Goal: Information Seeking & Learning: Learn about a topic

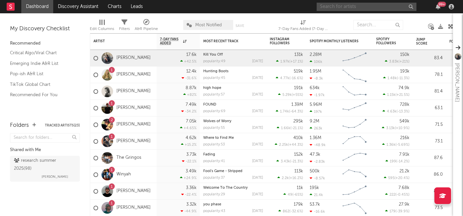
click at [332, 3] on input "text" at bounding box center [367, 7] width 100 height 8
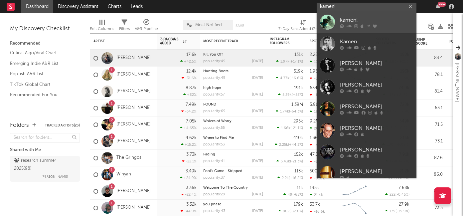
type input "kamen!"
click at [354, 21] on div "kamen!" at bounding box center [376, 20] width 73 height 8
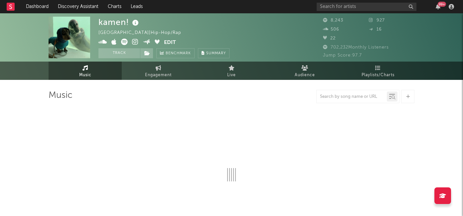
select select "6m"
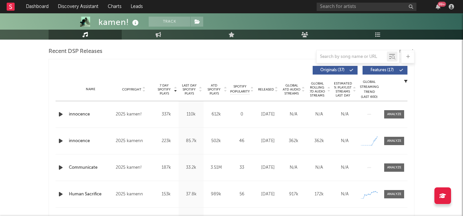
scroll to position [233, 0]
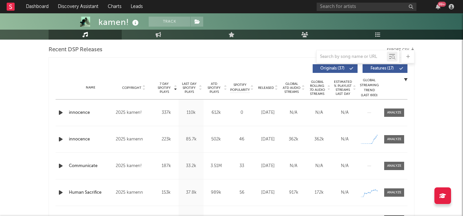
click at [64, 138] on icon "button" at bounding box center [60, 139] width 7 height 8
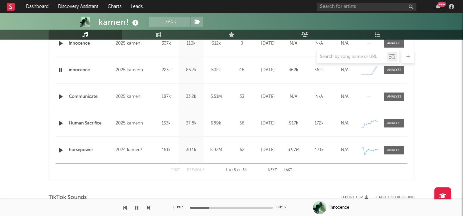
scroll to position [265, 0]
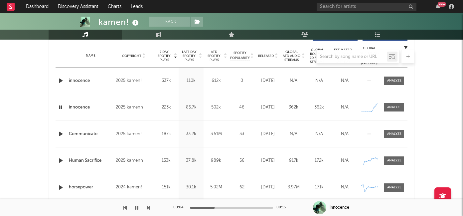
click at [60, 109] on icon "button" at bounding box center [60, 107] width 6 height 8
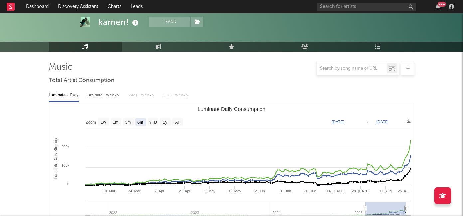
scroll to position [0, 0]
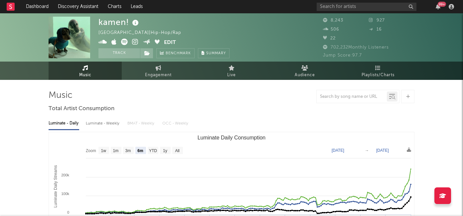
click at [134, 41] on icon at bounding box center [135, 42] width 6 height 7
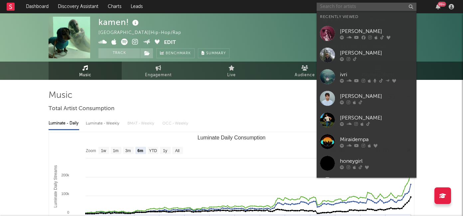
click at [337, 8] on input "text" at bounding box center [367, 7] width 100 height 8
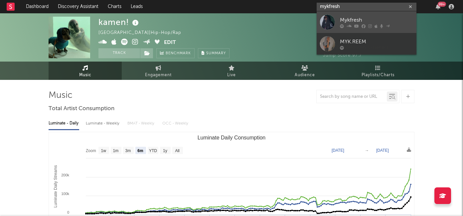
type input "mykfresh"
click at [355, 21] on div "Mykfresh" at bounding box center [376, 20] width 73 height 8
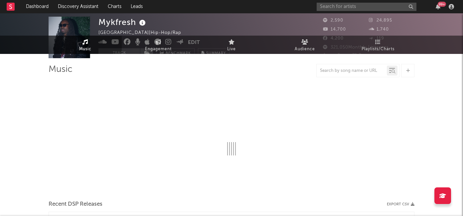
select select "6m"
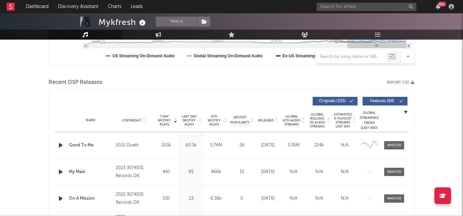
scroll to position [201, 0]
click at [264, 119] on span "Released" at bounding box center [266, 120] width 16 height 4
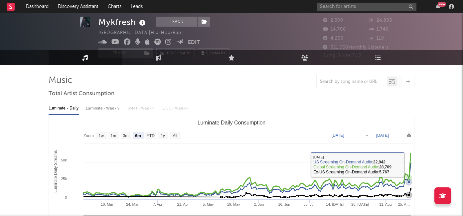
scroll to position [0, 0]
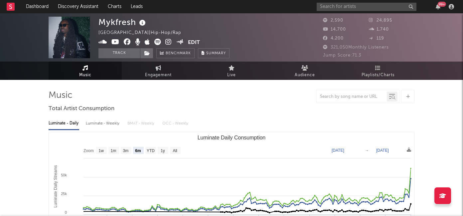
click at [344, 11] on div "99 +" at bounding box center [387, 6] width 140 height 13
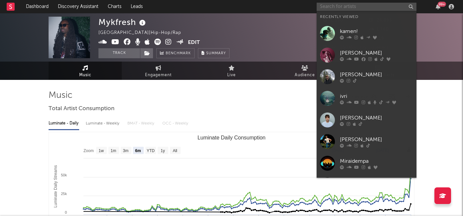
click at [344, 7] on input "text" at bounding box center [367, 7] width 100 height 8
type input "d"
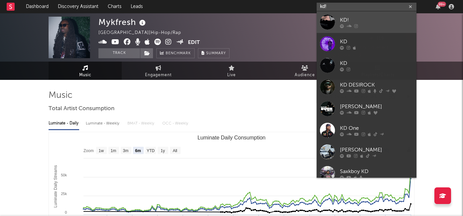
type input "kd!"
click at [357, 21] on div "KD!" at bounding box center [376, 20] width 73 height 8
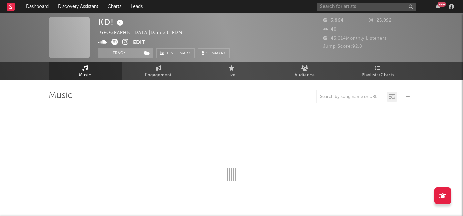
select select "1w"
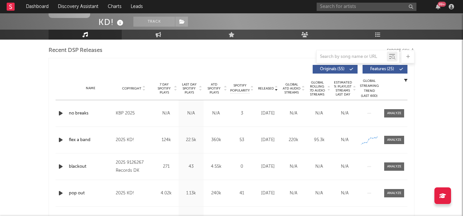
scroll to position [242, 0]
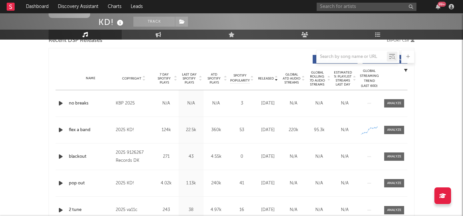
click at [59, 132] on icon "button" at bounding box center [60, 130] width 7 height 8
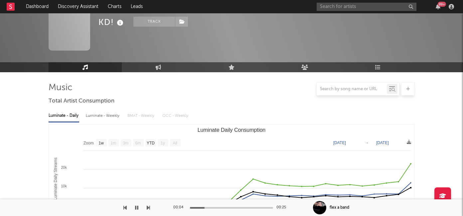
scroll to position [0, 0]
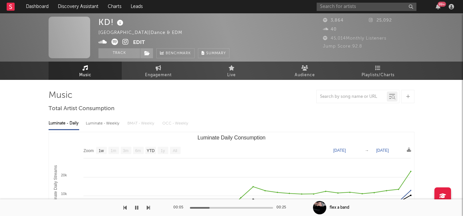
click at [125, 44] on icon at bounding box center [125, 42] width 6 height 7
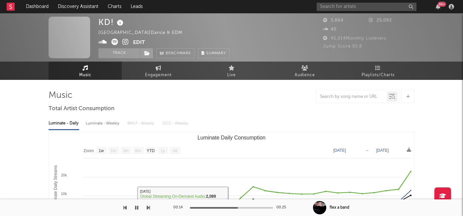
click at [136, 206] on icon "button" at bounding box center [136, 207] width 3 height 5
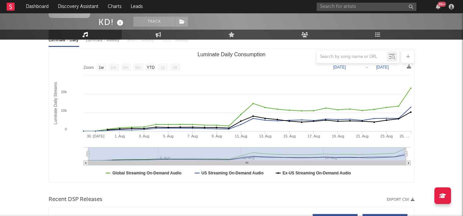
scroll to position [101, 0]
